Goal: Information Seeking & Learning: Learn about a topic

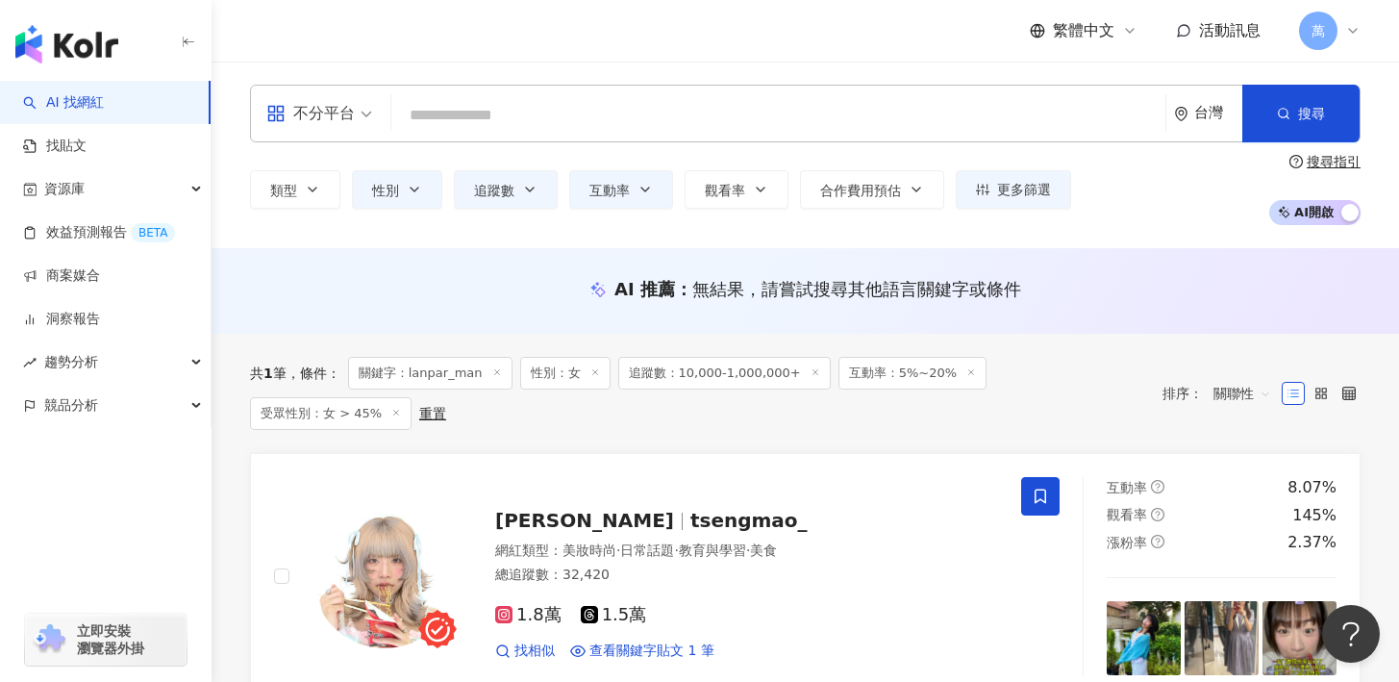
click at [455, 113] on input "search" at bounding box center [778, 115] width 758 height 37
paste input "**********"
type input "**********"
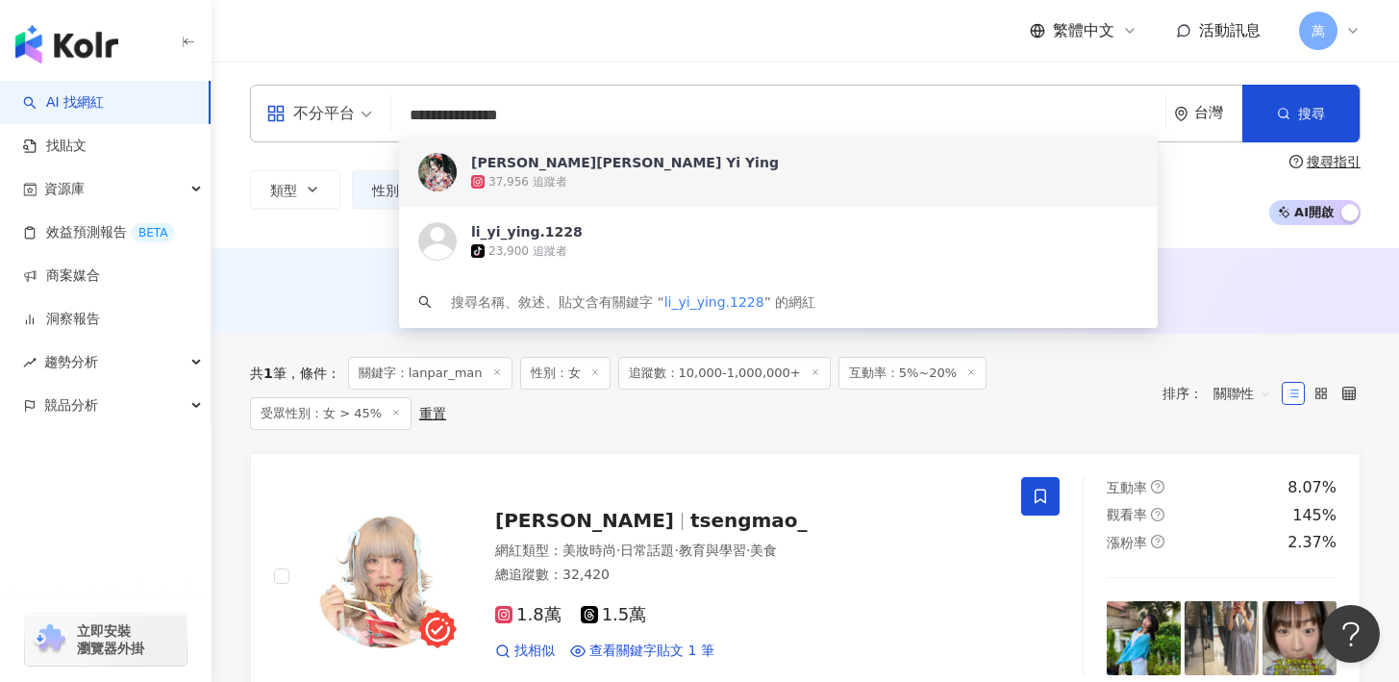
click at [940, 187] on div "37,956 追蹤者" at bounding box center [804, 181] width 667 height 19
